Goal: Information Seeking & Learning: Find specific fact

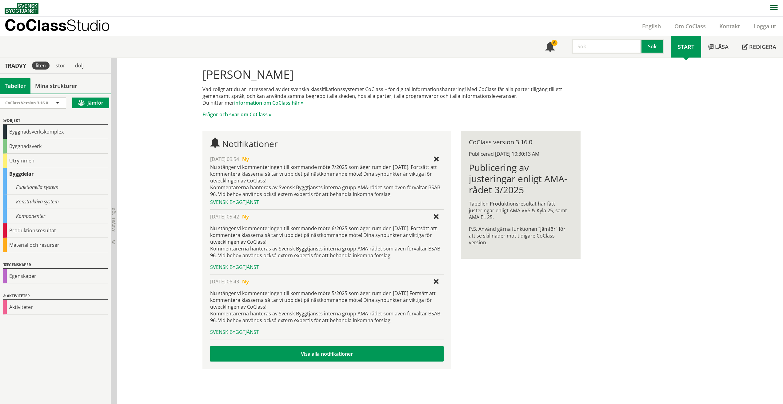
click at [584, 49] on input "text" at bounding box center [607, 46] width 70 height 15
type input "NAB10"
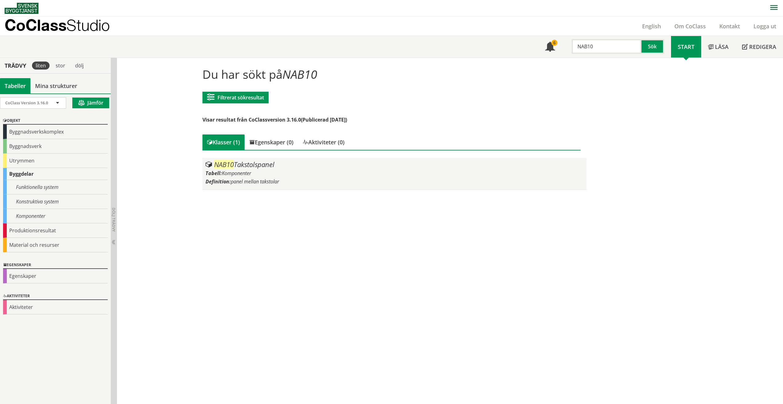
click at [243, 167] on div "NAB10 Takstolspanel" at bounding box center [395, 164] width 378 height 7
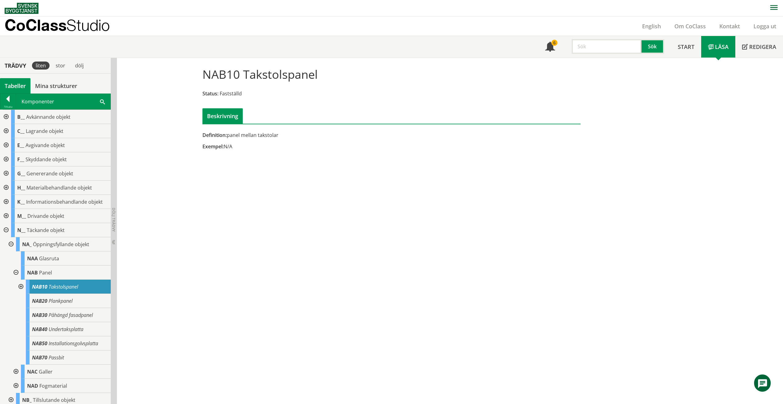
drag, startPoint x: 243, startPoint y: 75, endPoint x: 299, endPoint y: 75, distance: 56.3
click at [299, 75] on h1 "NAB10 Takstolspanel" at bounding box center [260, 74] width 115 height 14
click at [590, 45] on input "text" at bounding box center [607, 46] width 70 height 15
type input "råspont"
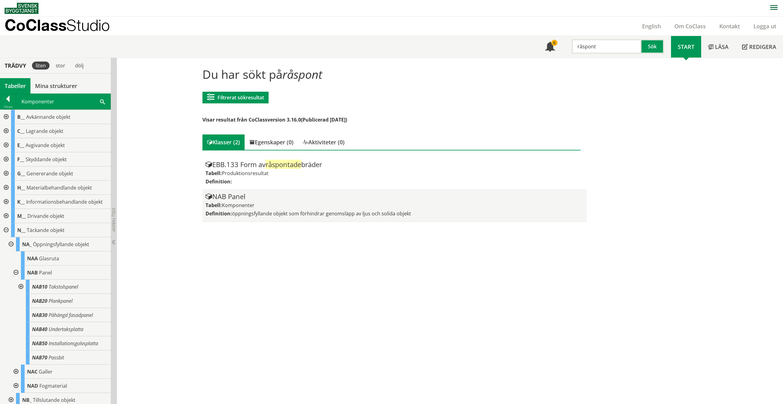
click at [220, 198] on div "NAB Panel" at bounding box center [395, 196] width 378 height 7
click at [397, 212] on span "öppningsfyllande objekt som förhindrar genomsläpp av ljus och solida objekt" at bounding box center [321, 213] width 179 height 7
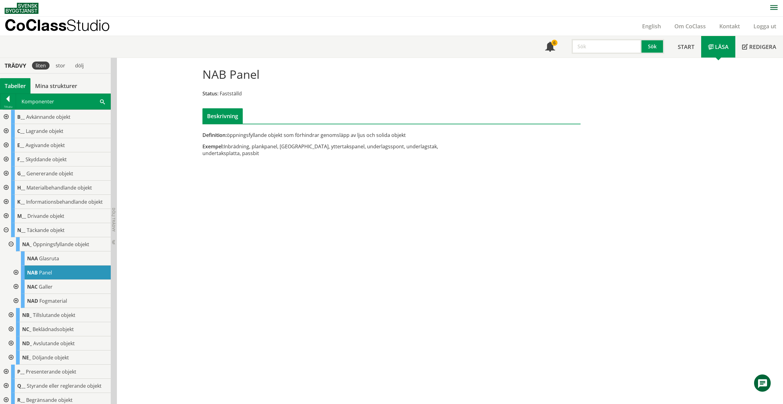
click at [17, 272] on div at bounding box center [15, 273] width 11 height 14
